Goal: Task Accomplishment & Management: Use online tool/utility

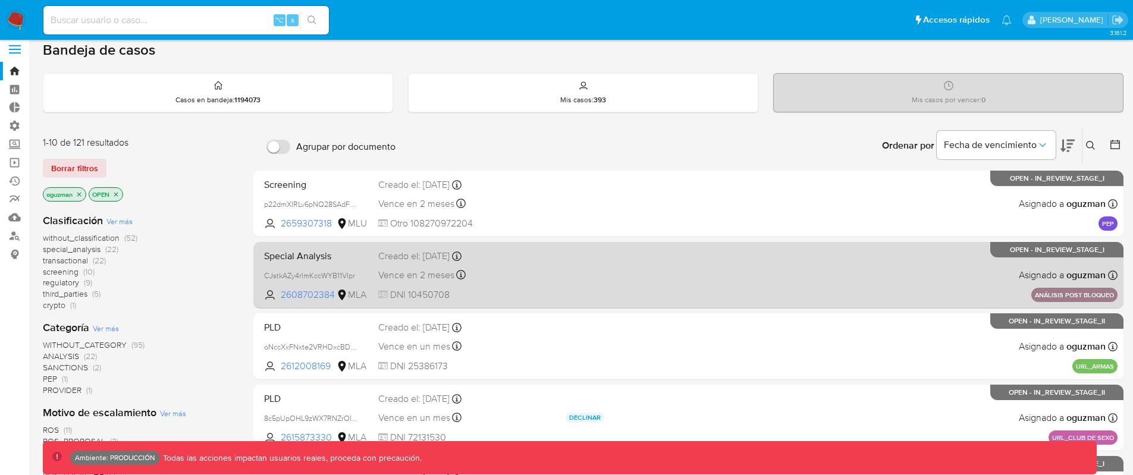
scroll to position [10, 0]
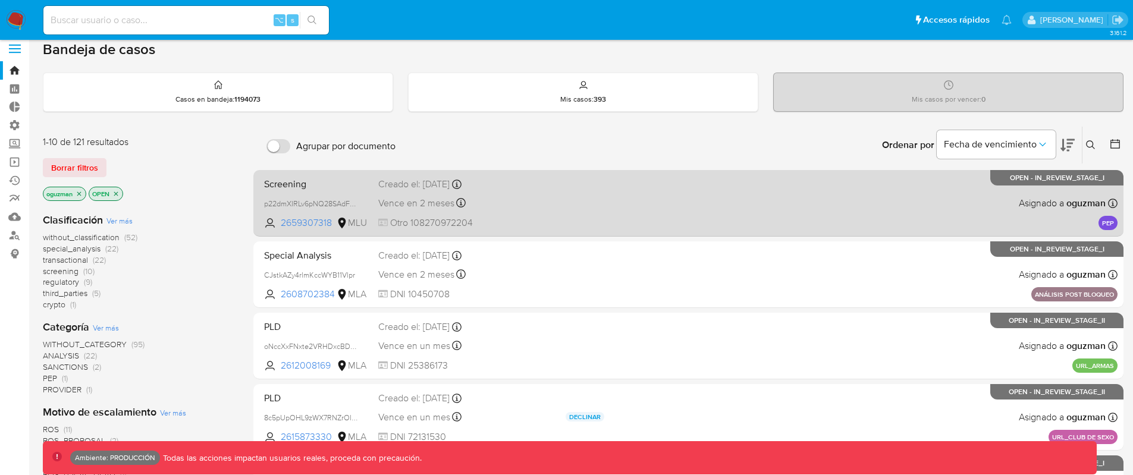
click at [619, 219] on div "Screening p22dmXIRLv6pNQ28SAdFajOu 2659307318 MLU Creado el: [DATE] Creado el: …" at bounding box center [688, 203] width 858 height 60
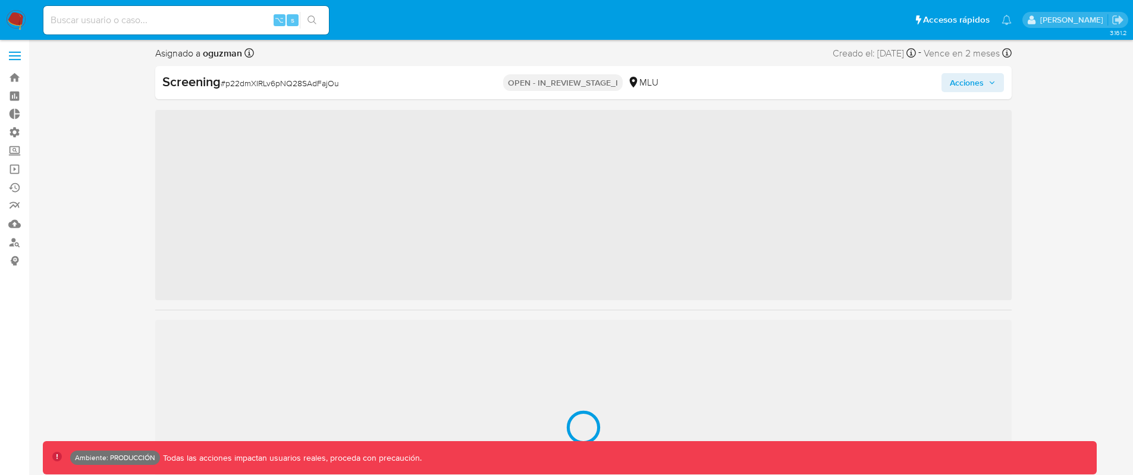
scroll to position [588, 0]
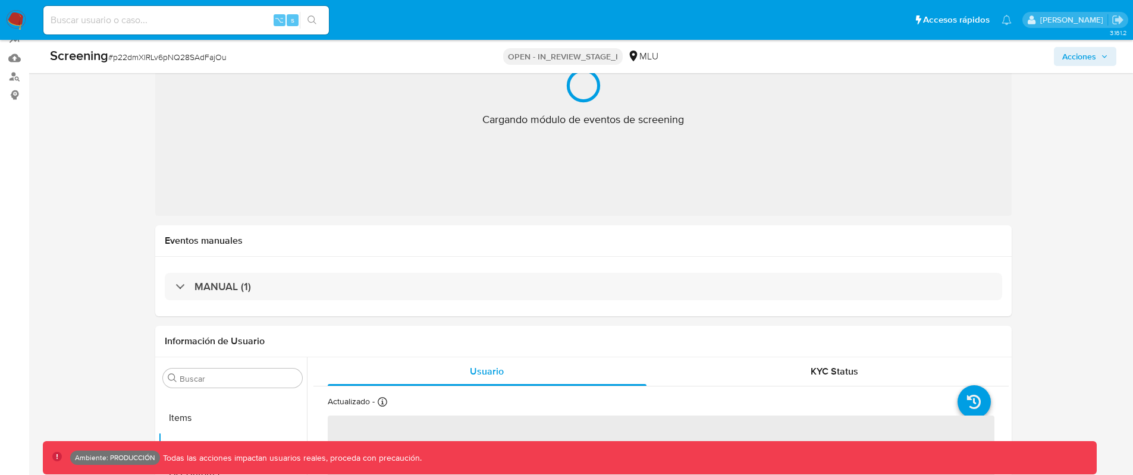
select select "10"
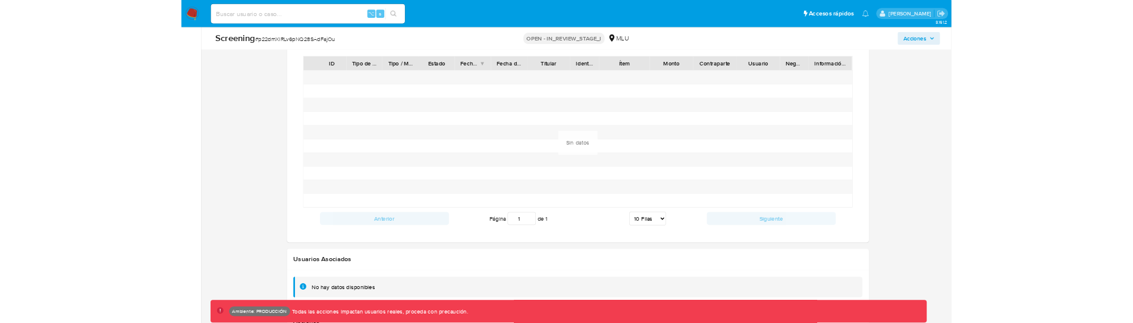
scroll to position [1576, 0]
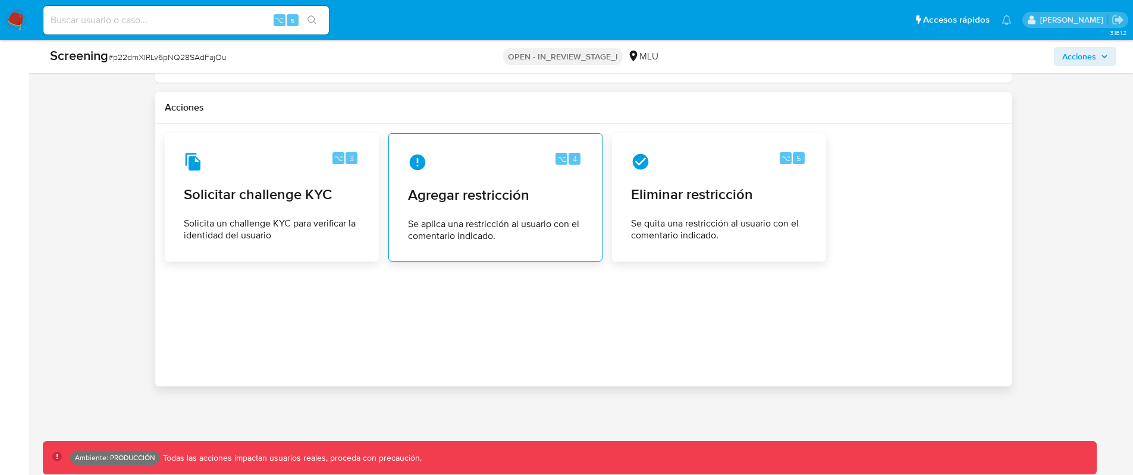
click at [490, 202] on span "Agregar restricción" at bounding box center [495, 195] width 175 height 18
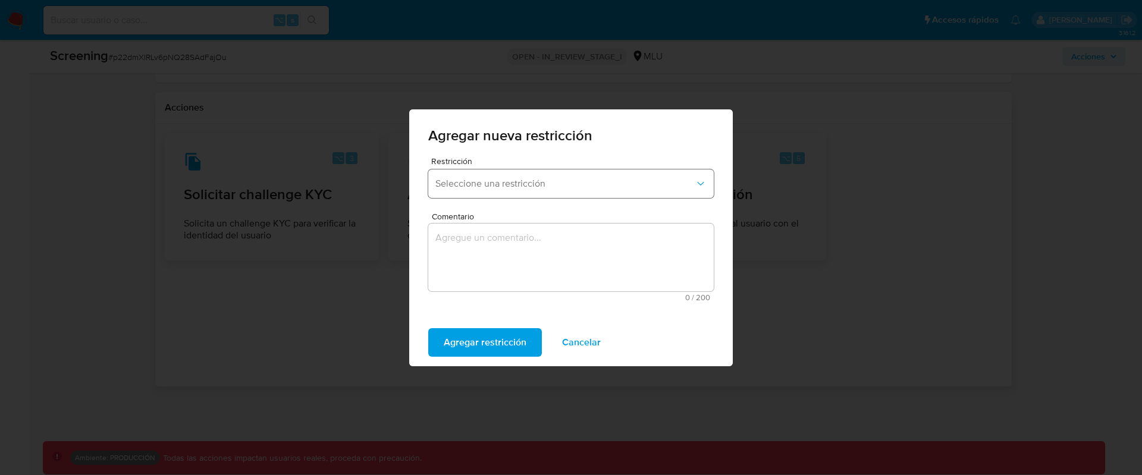
click at [507, 193] on button "Seleccione una restricción" at bounding box center [570, 184] width 285 height 29
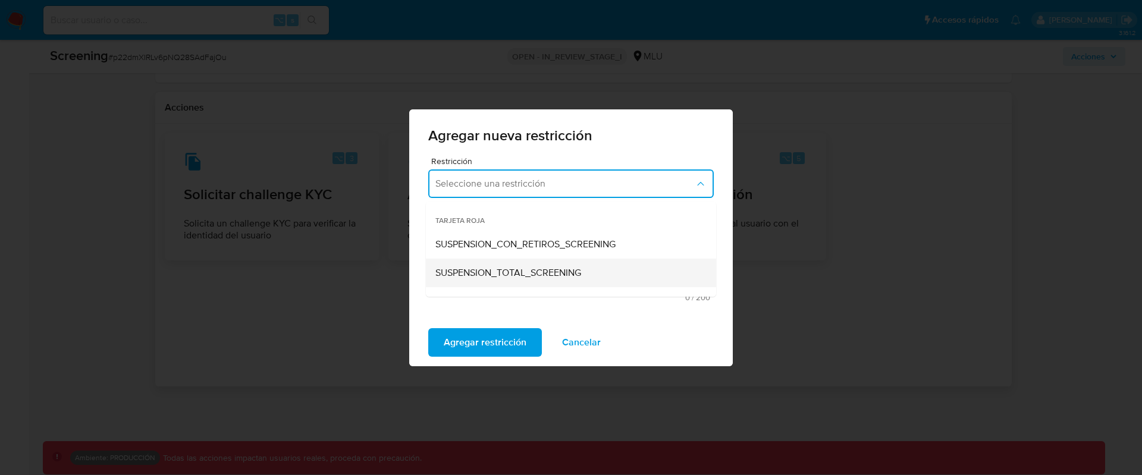
click at [556, 267] on span "SUSPENSION_TOTAL_SCREENING" at bounding box center [508, 273] width 146 height 12
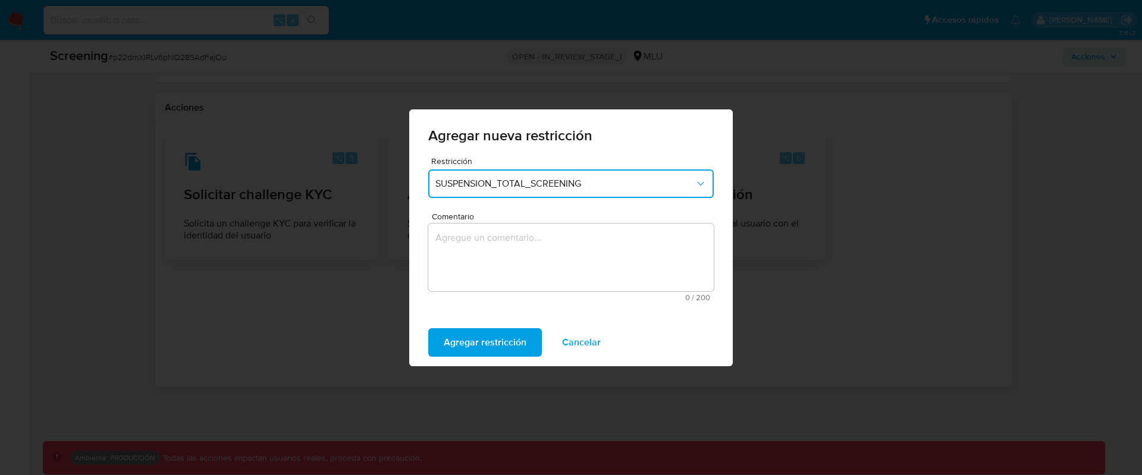
click at [553, 263] on textarea "Comentario" at bounding box center [570, 258] width 285 height 68
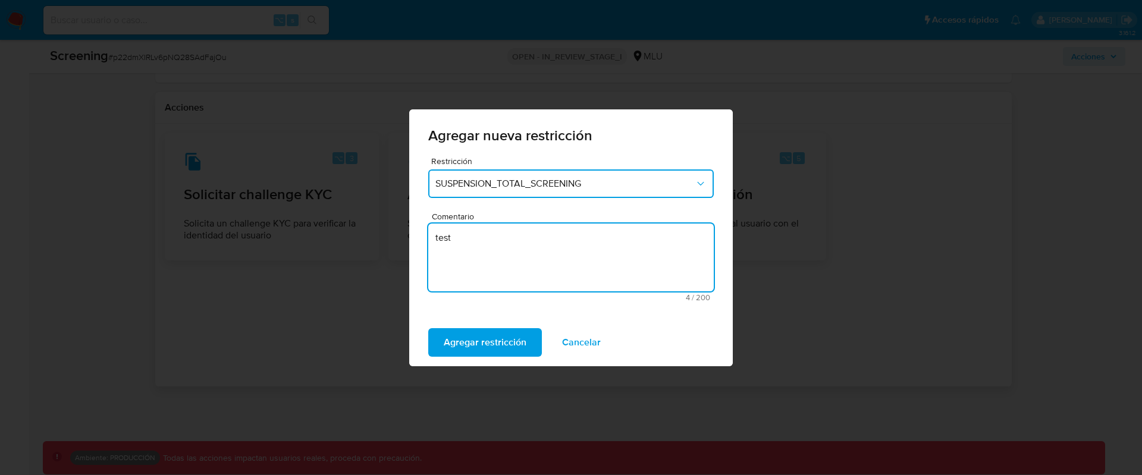
type textarea "test"
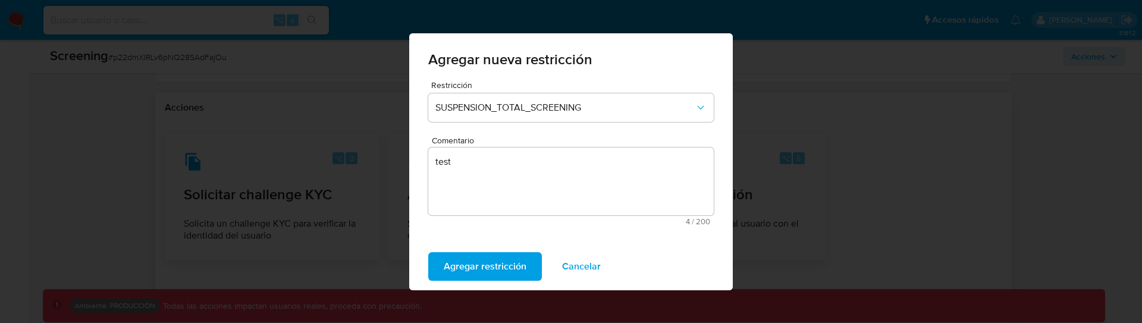
click at [470, 270] on span "Agregar restricción" at bounding box center [485, 266] width 83 height 26
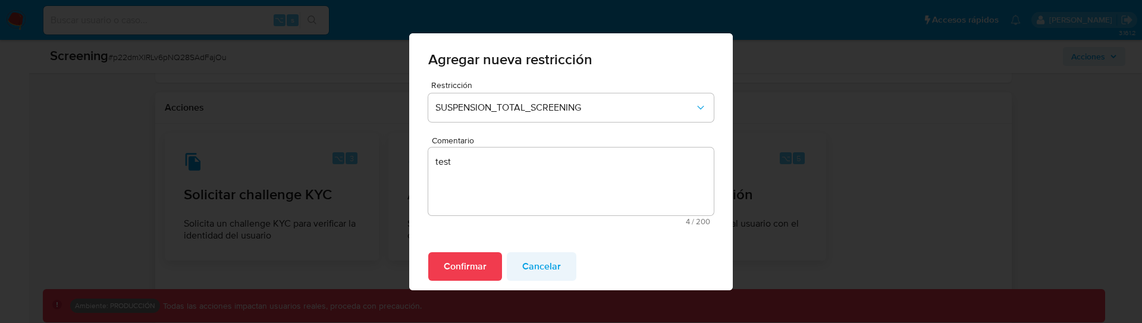
click at [556, 269] on span "Cancelar" at bounding box center [541, 266] width 39 height 26
